Goal: Task Accomplishment & Management: Use online tool/utility

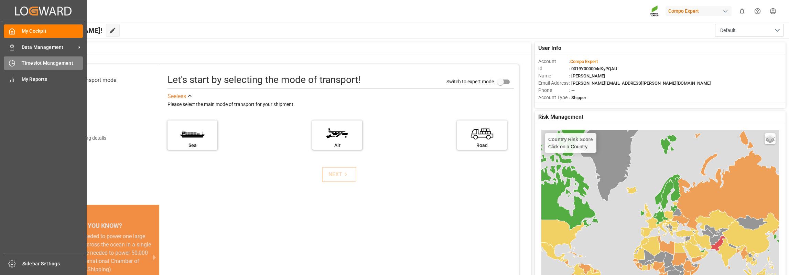
click at [27, 62] on span "Timeslot Management" at bounding box center [53, 63] width 62 height 7
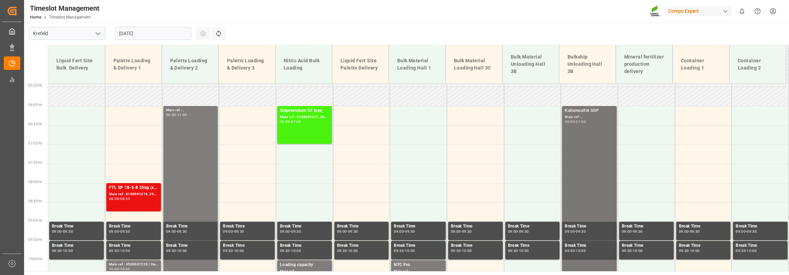
scroll to position [223, 0]
